Goal: Information Seeking & Learning: Learn about a topic

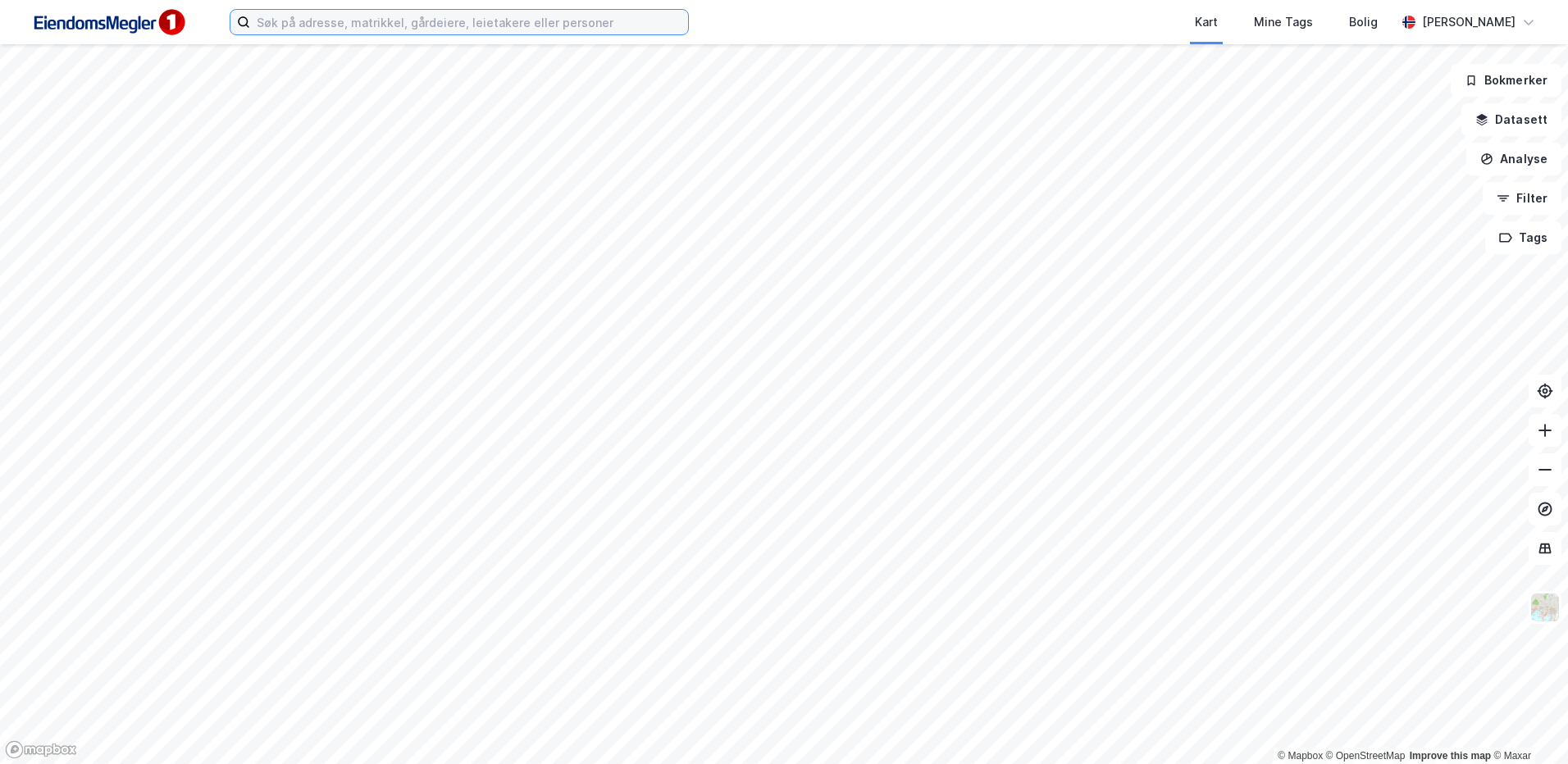
click at [315, 22] on input at bounding box center [469, 22] width 438 height 25
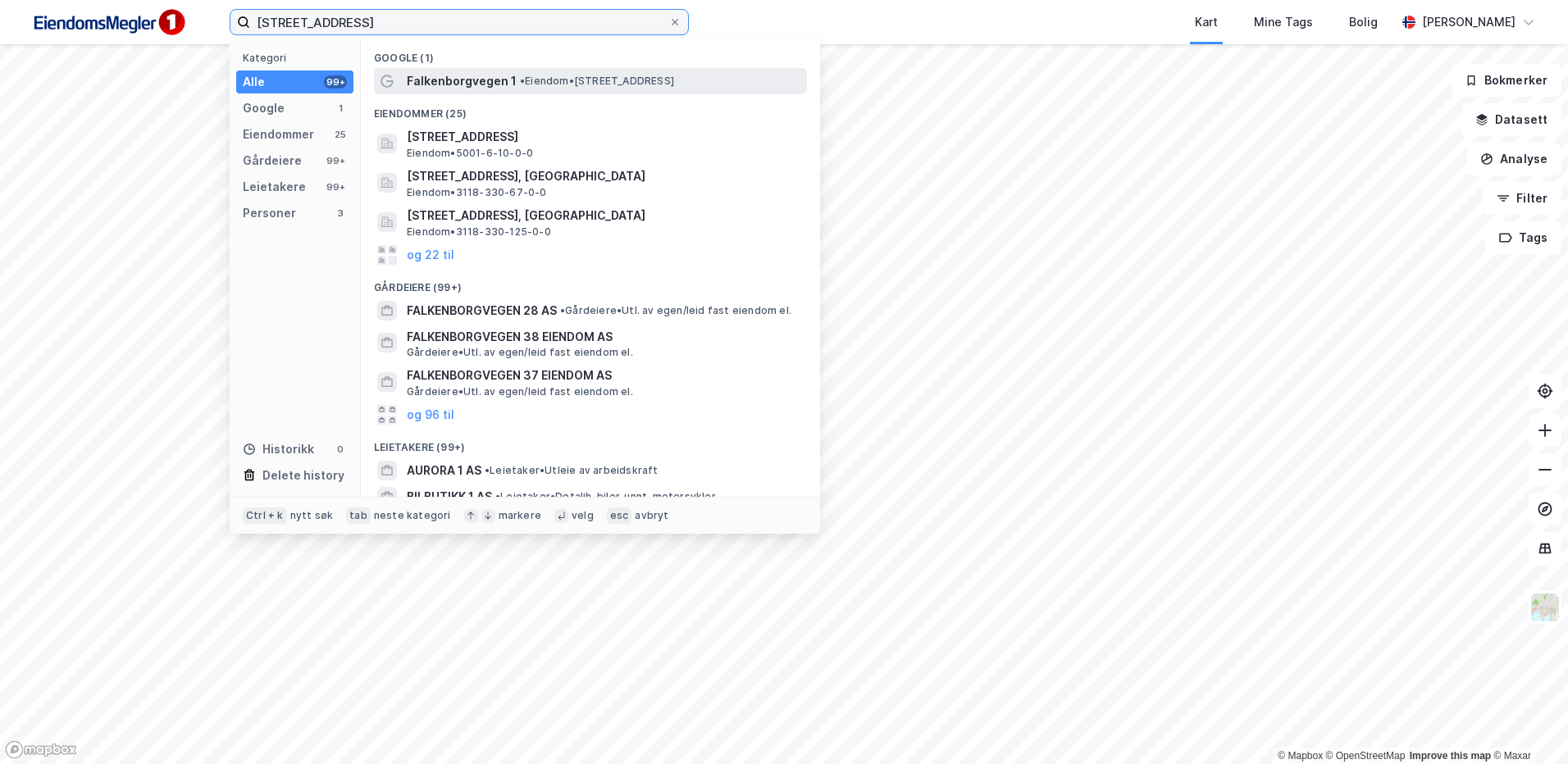
type input "[STREET_ADDRESS]"
click at [517, 73] on div "Falkenborgvegen 1 • Eiendom • [STREET_ADDRESS]" at bounding box center [605, 81] width 397 height 20
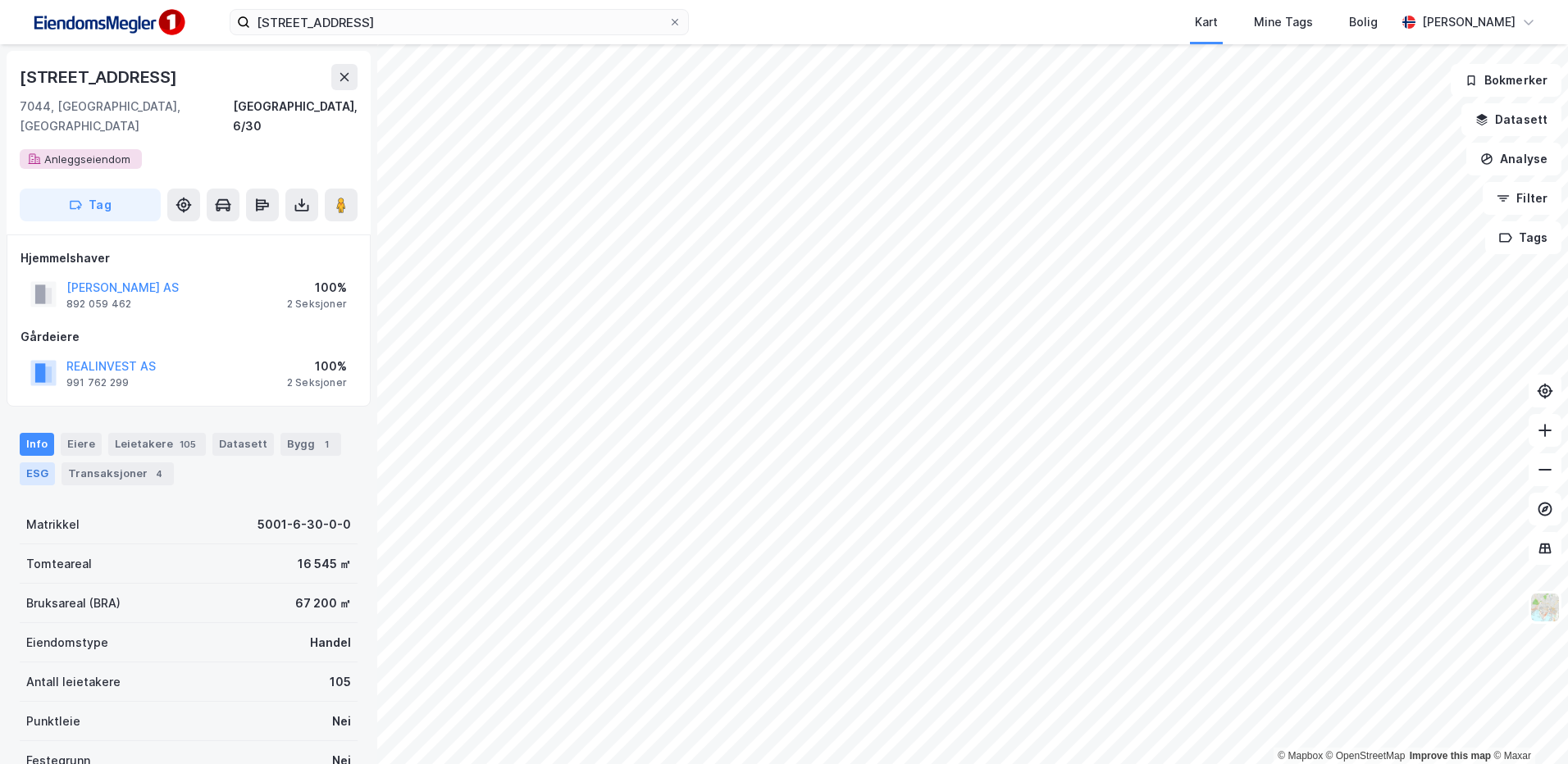
click at [42, 462] on div "ESG" at bounding box center [37, 473] width 35 height 23
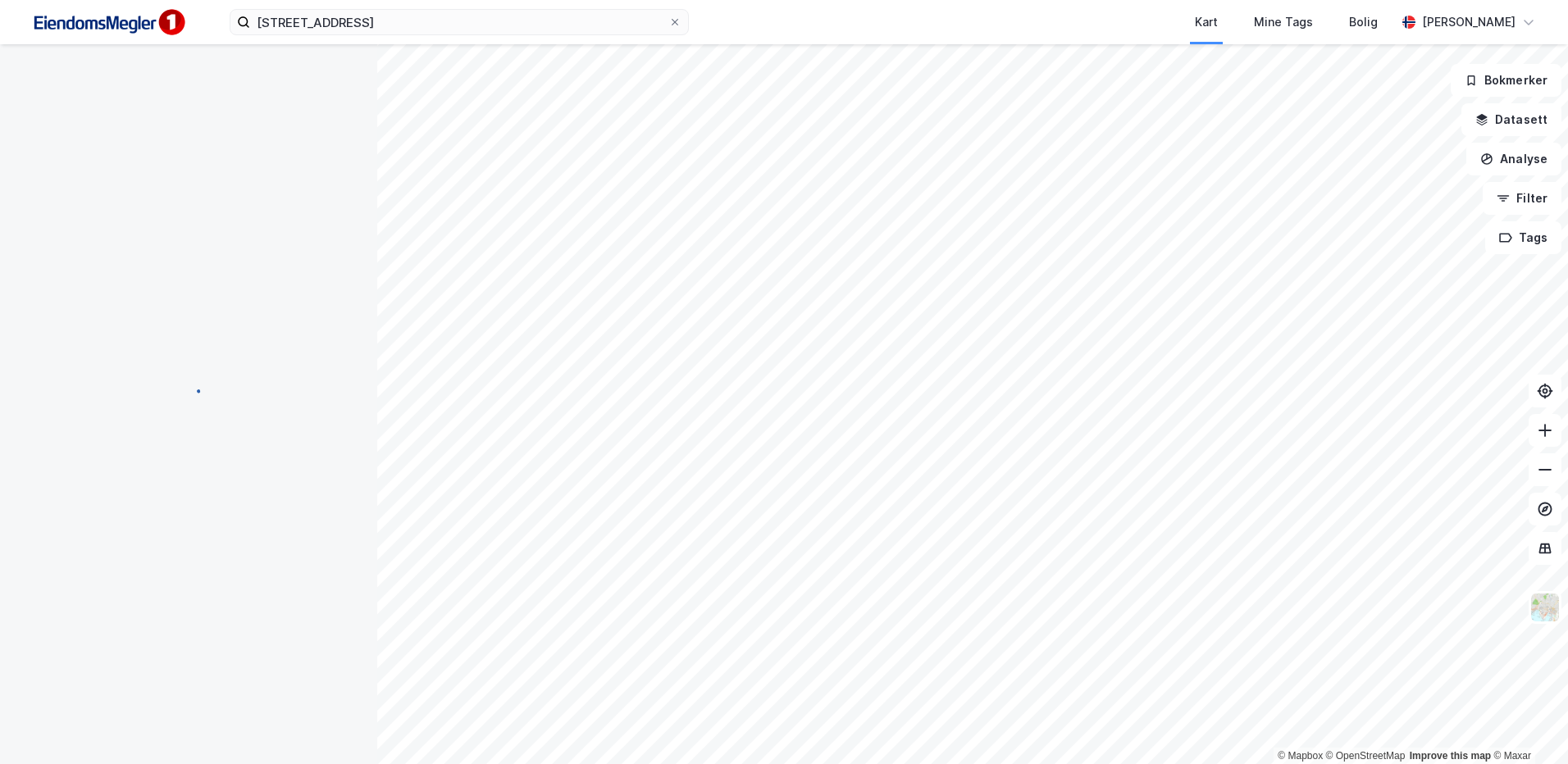
scroll to position [3, 0]
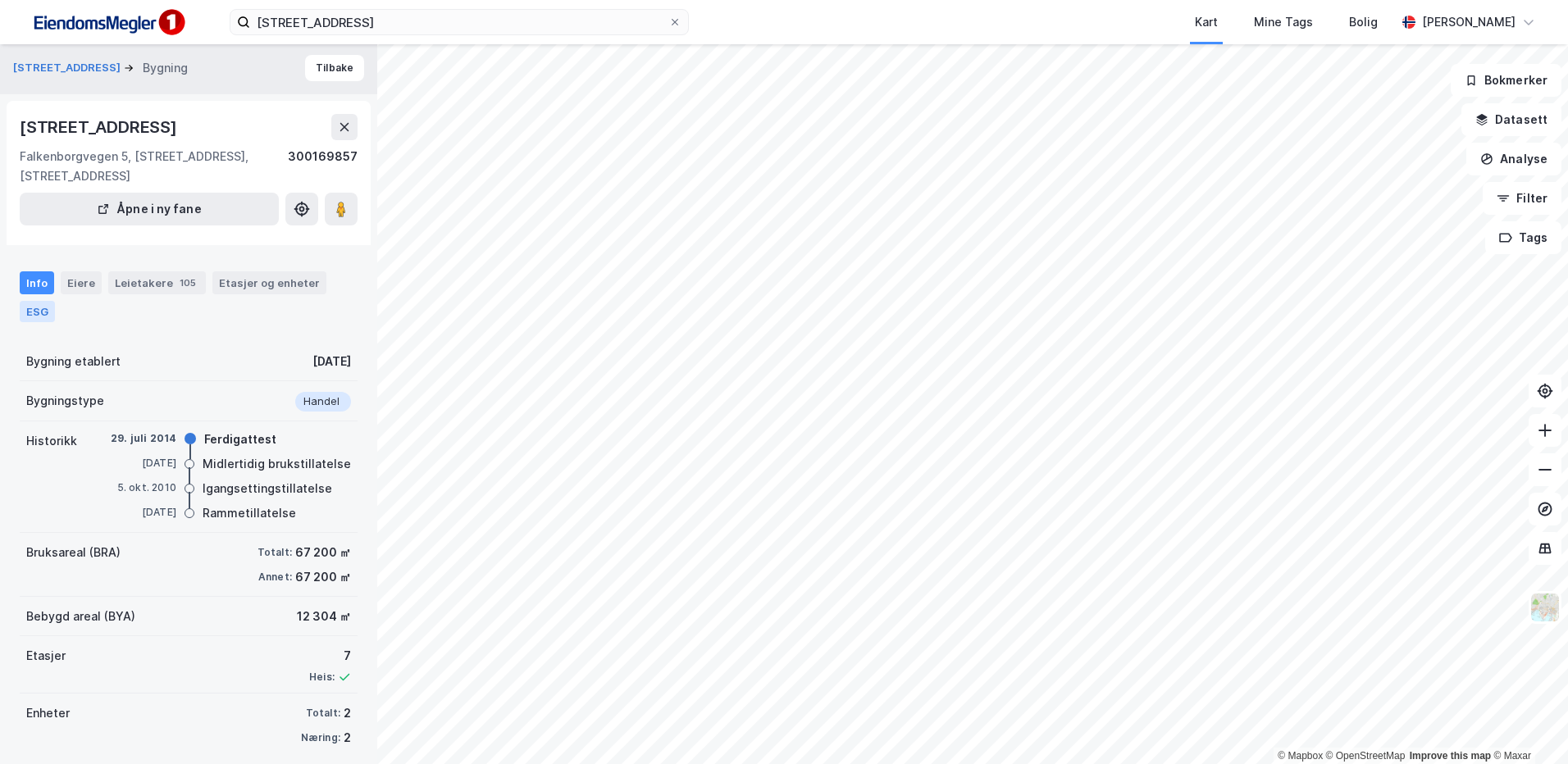
click at [34, 322] on div "ESG" at bounding box center [37, 312] width 35 height 21
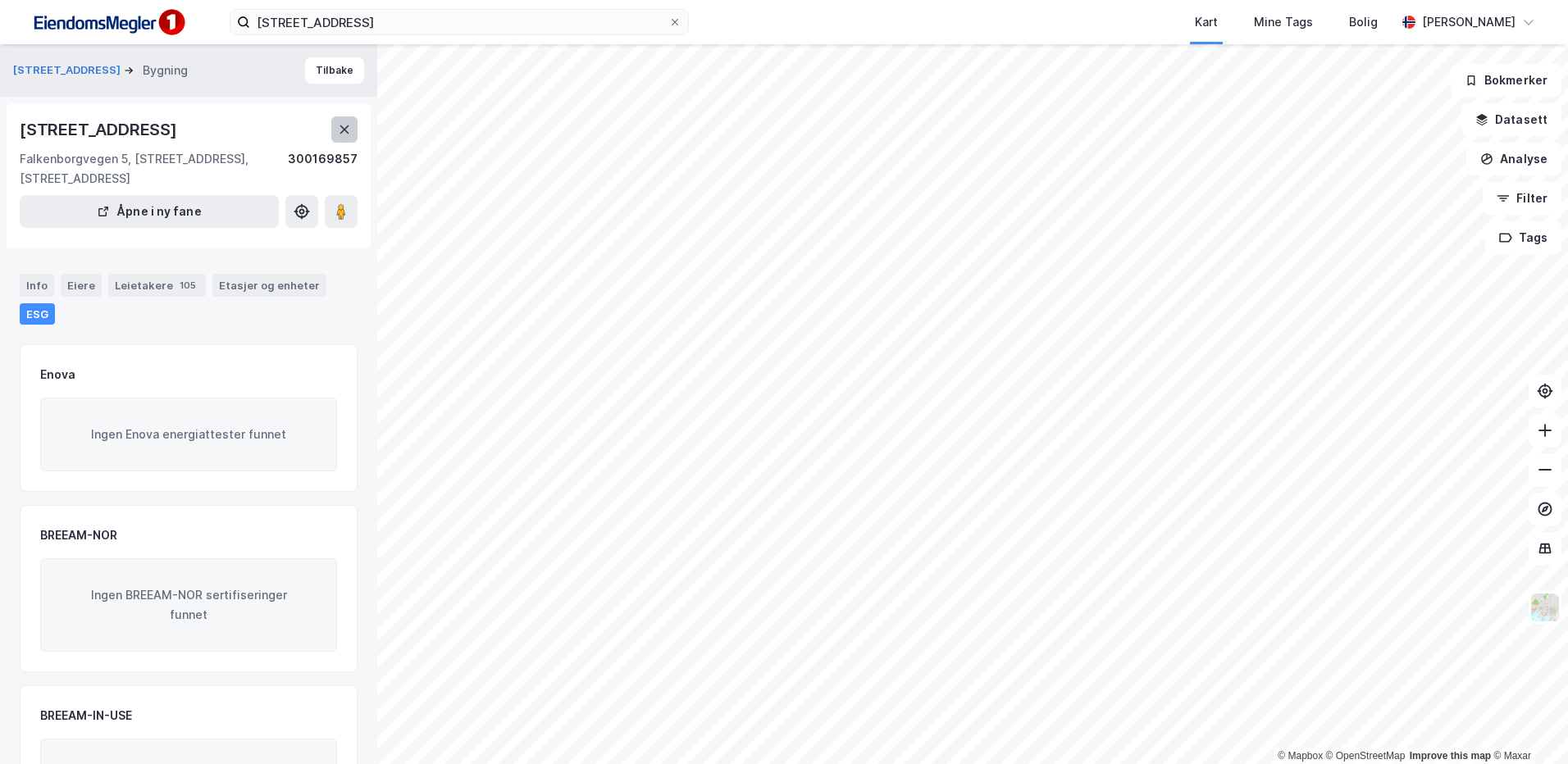
click at [342, 136] on icon at bounding box center [345, 130] width 13 height 13
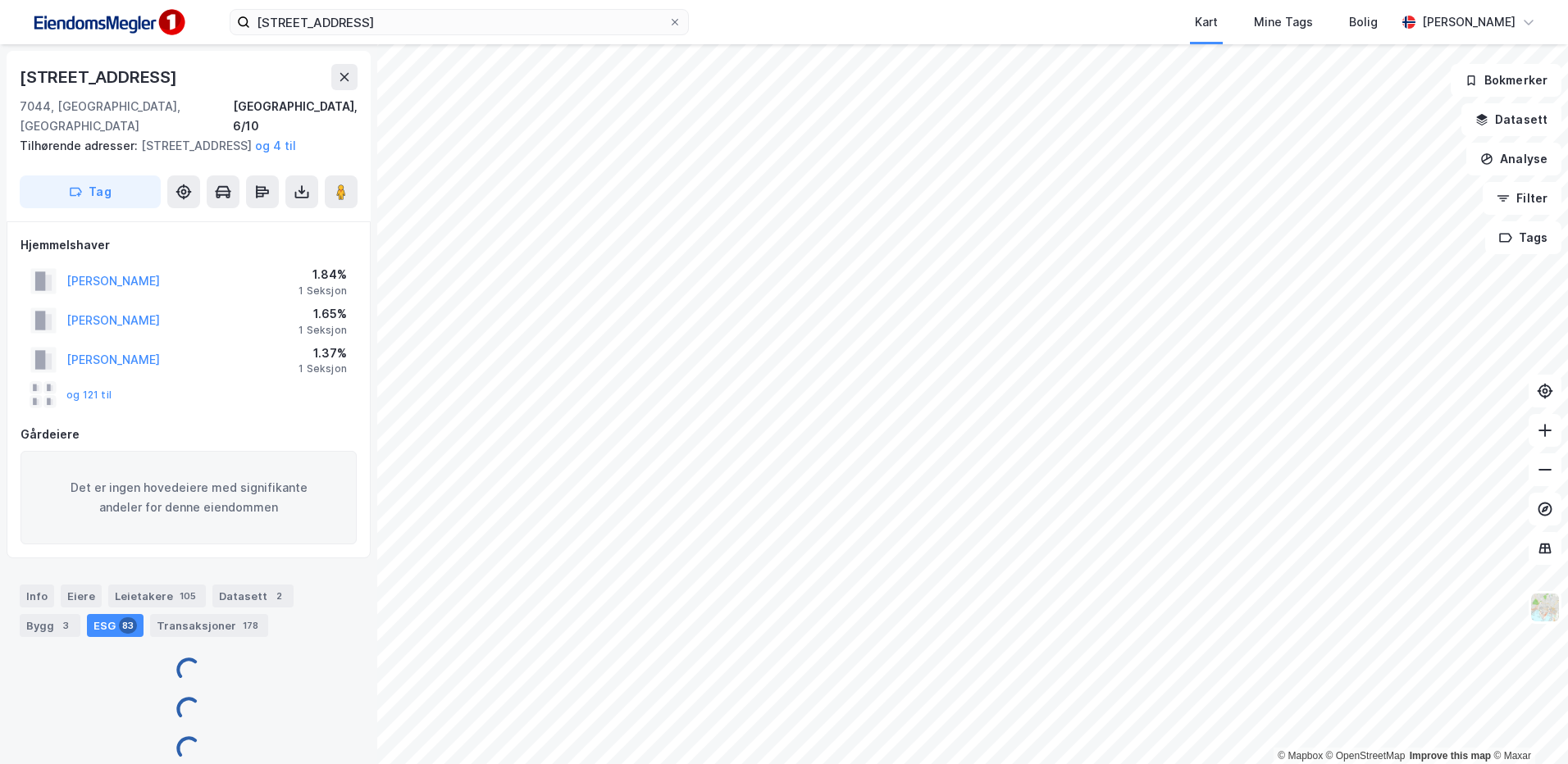
scroll to position [3, 0]
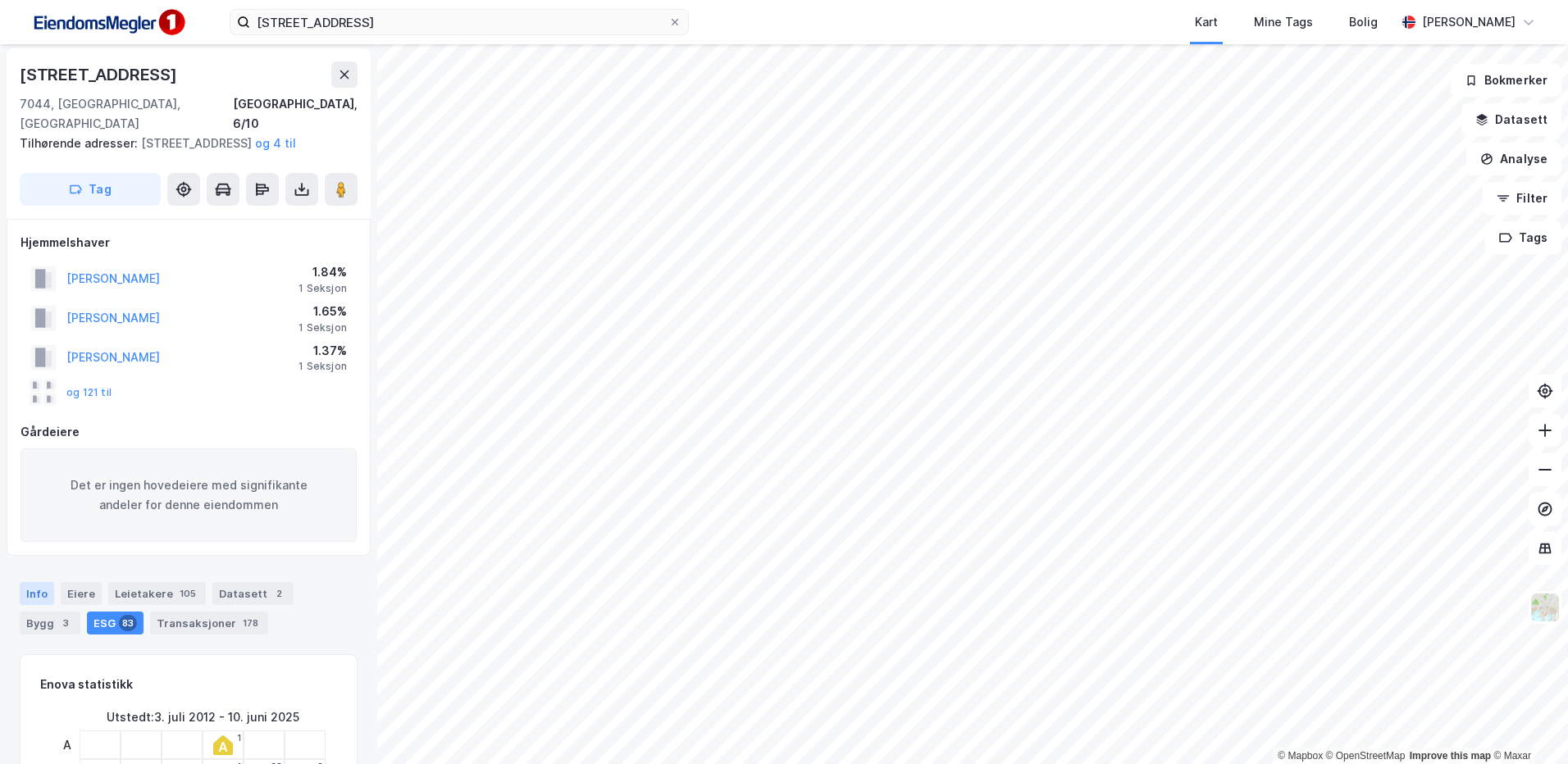
click at [32, 591] on div "Info" at bounding box center [37, 593] width 34 height 23
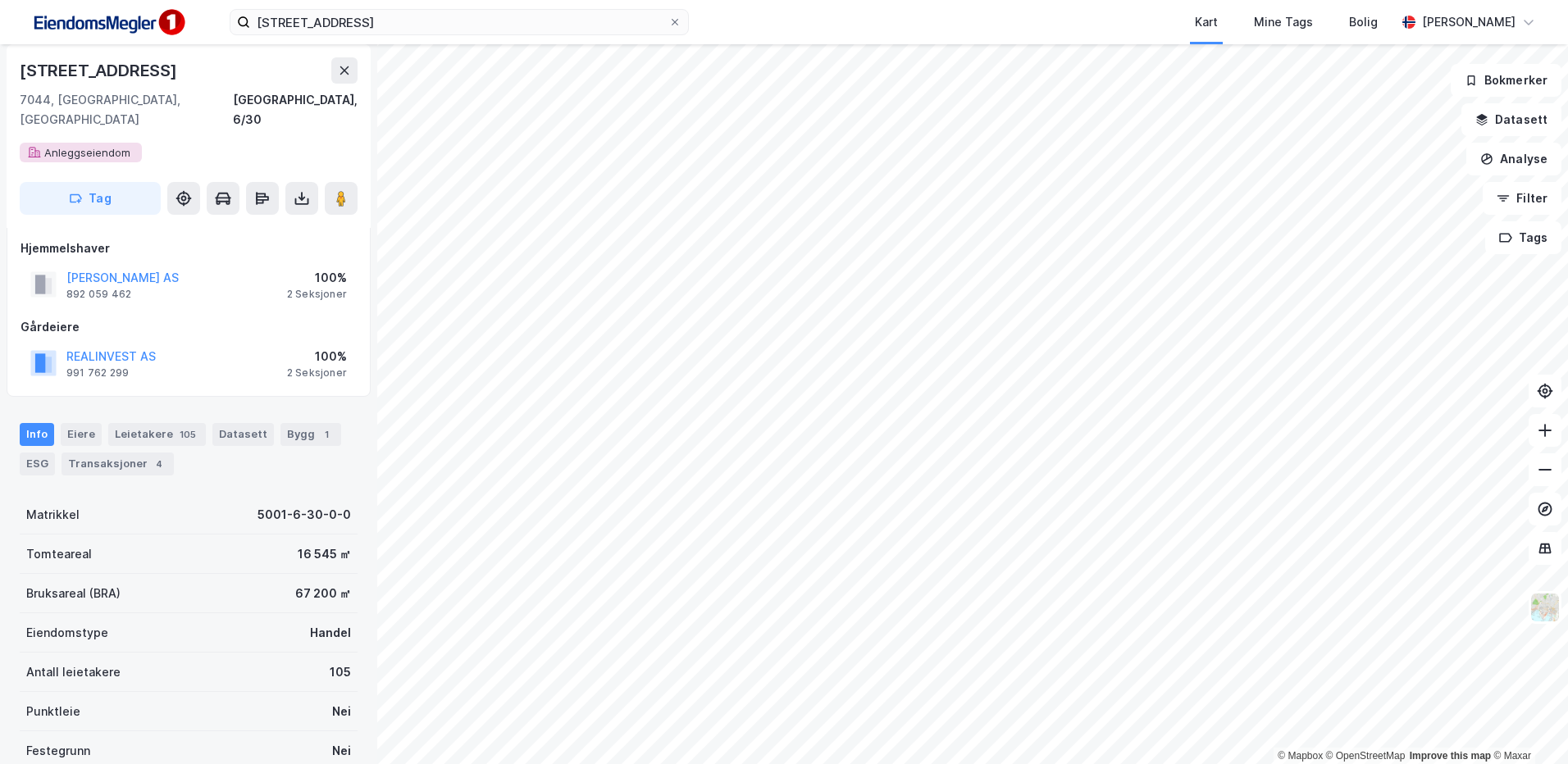
scroll to position [90, 0]
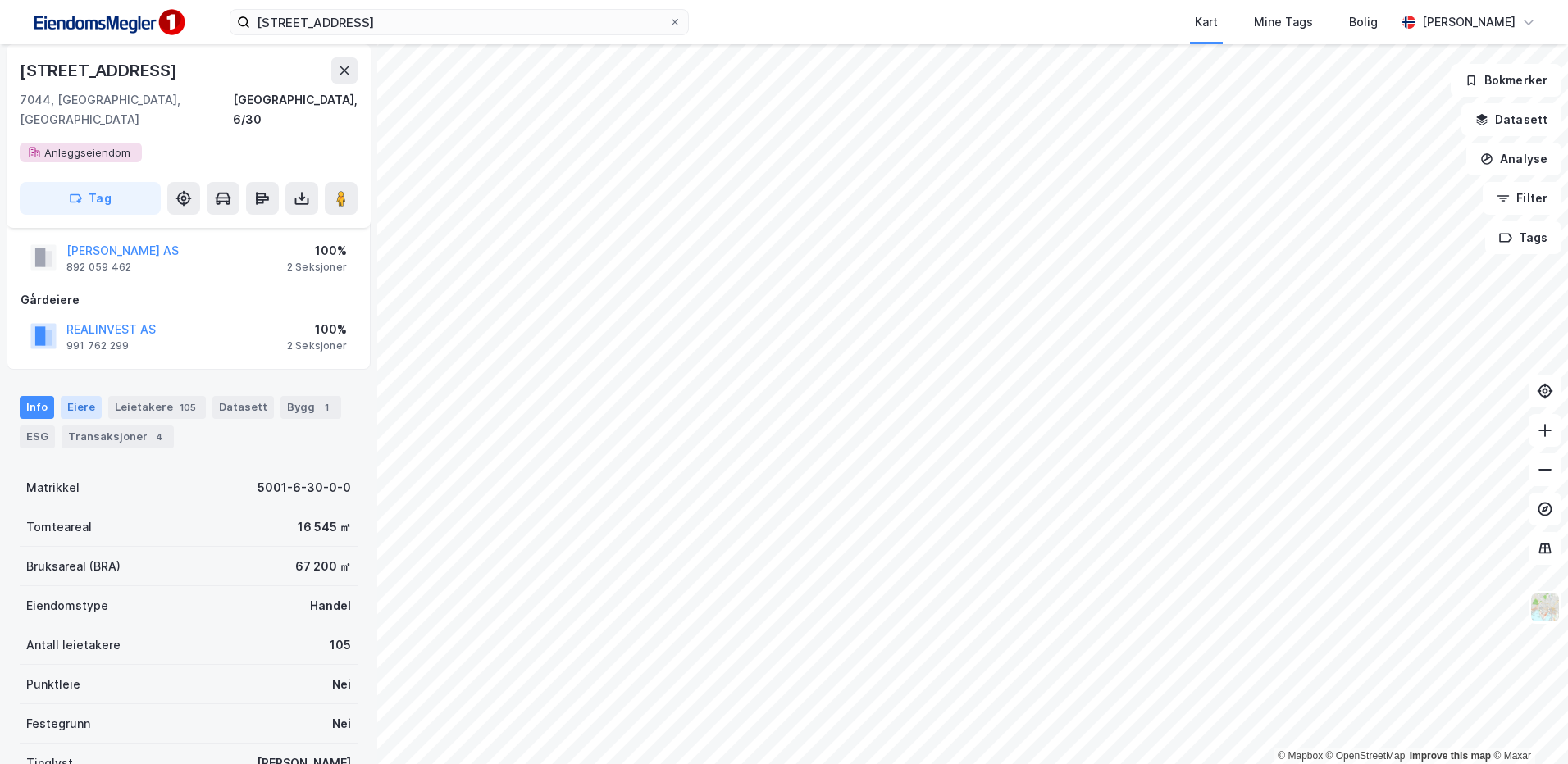
click at [71, 396] on div "Eiere" at bounding box center [81, 408] width 41 height 23
